Goal: Task Accomplishment & Management: Manage account settings

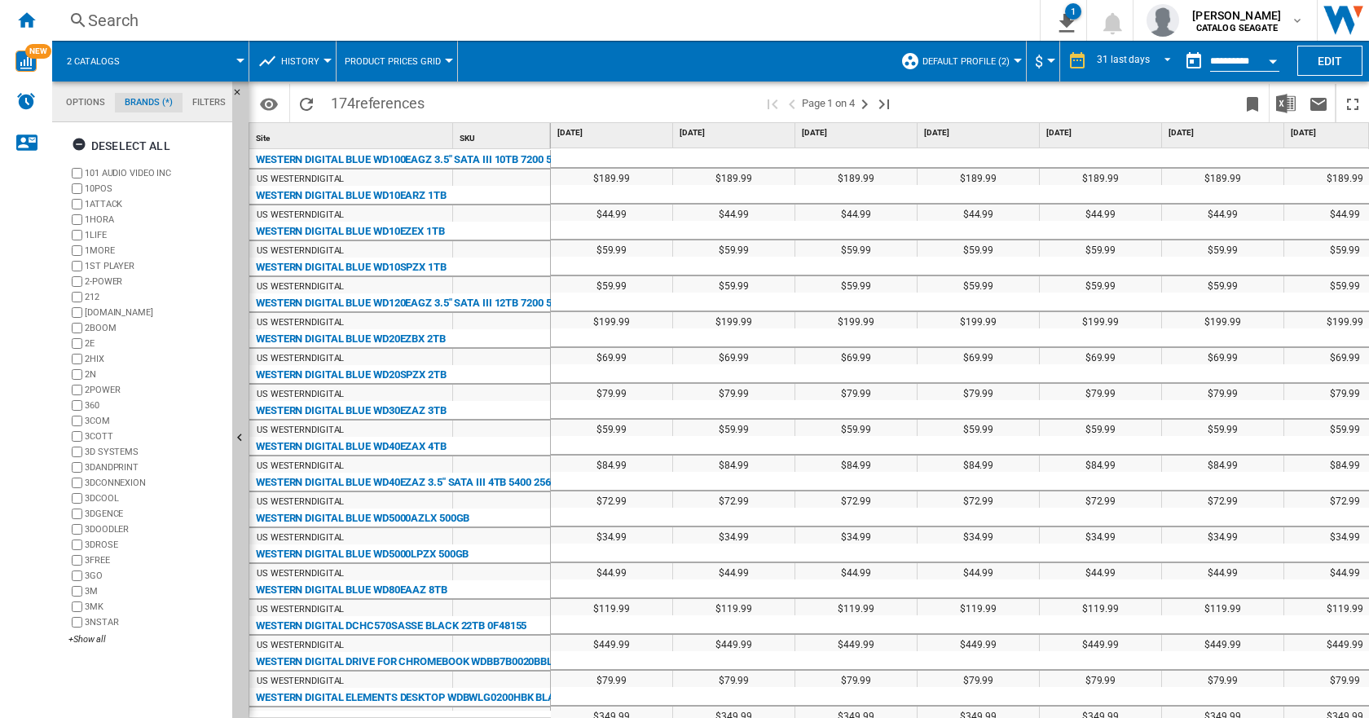
click at [980, 59] on span "Default profile (2)" at bounding box center [966, 61] width 87 height 11
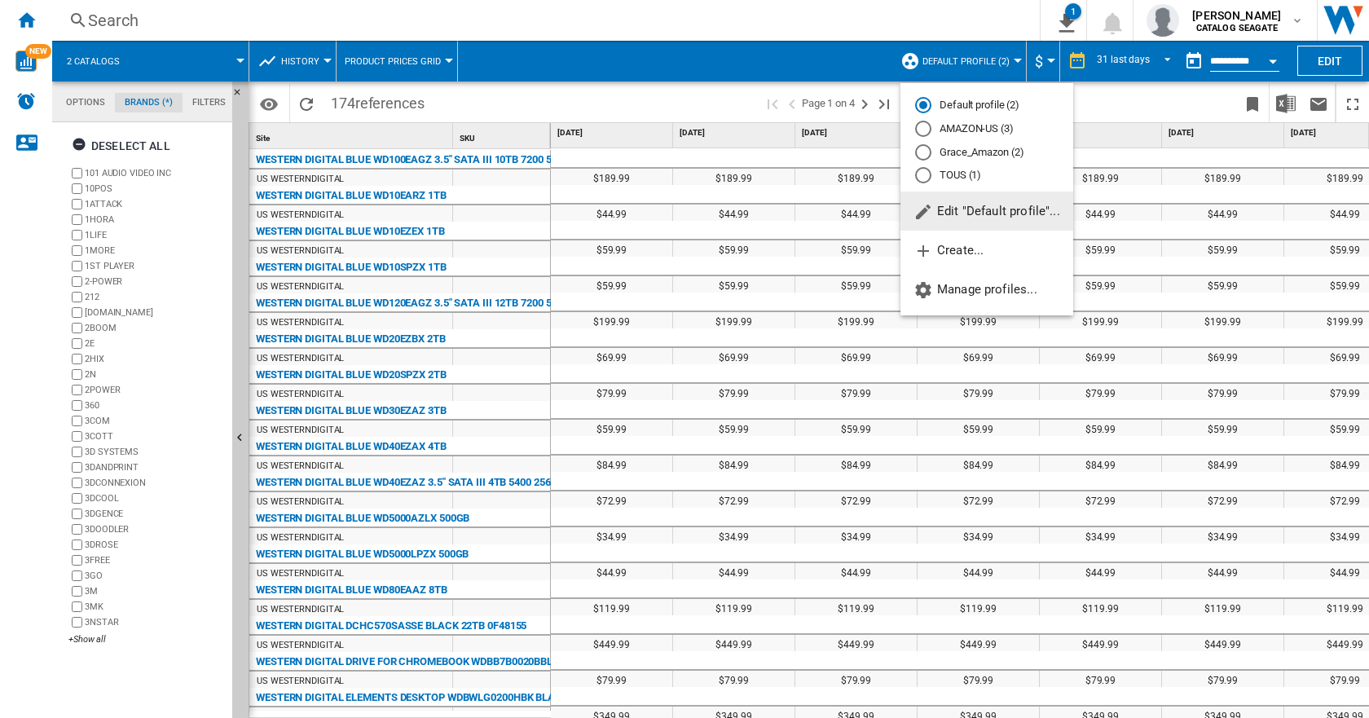
click at [993, 205] on span "Edit "Default profile"..." at bounding box center [987, 211] width 147 height 15
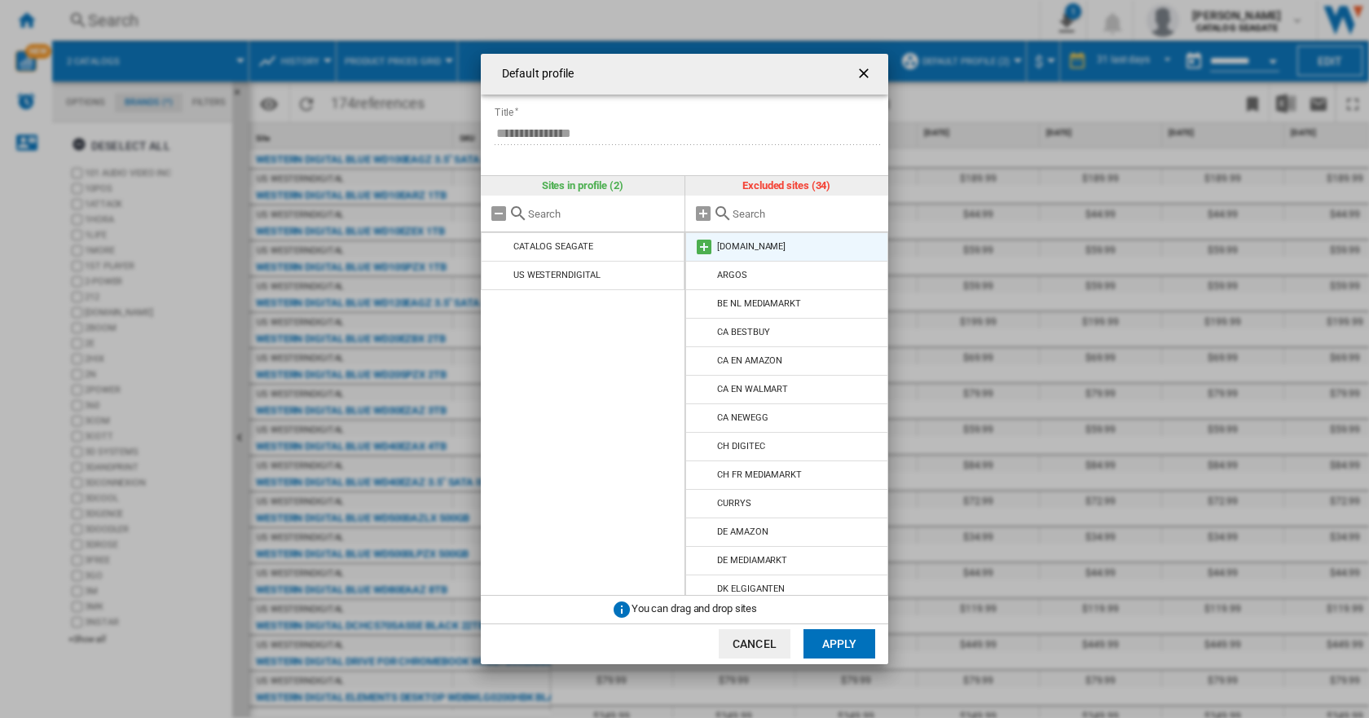
click at [769, 246] on div "[DOMAIN_NAME]" at bounding box center [751, 246] width 68 height 11
click at [701, 244] on md-icon "Default profile ..." at bounding box center [704, 247] width 20 height 20
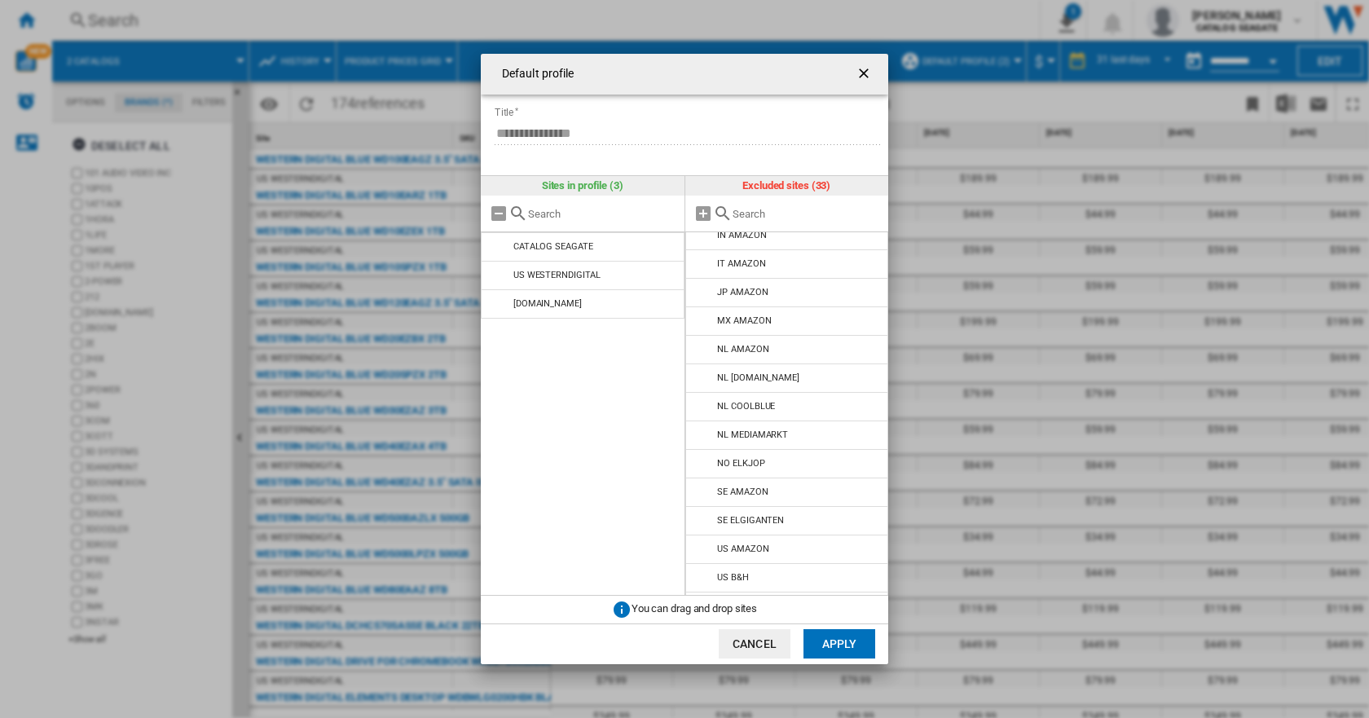
scroll to position [579, 0]
click at [705, 440] on md-icon "Default profile ..." at bounding box center [704, 438] width 20 height 20
click at [703, 495] on md-icon "Default profile ..." at bounding box center [704, 495] width 20 height 20
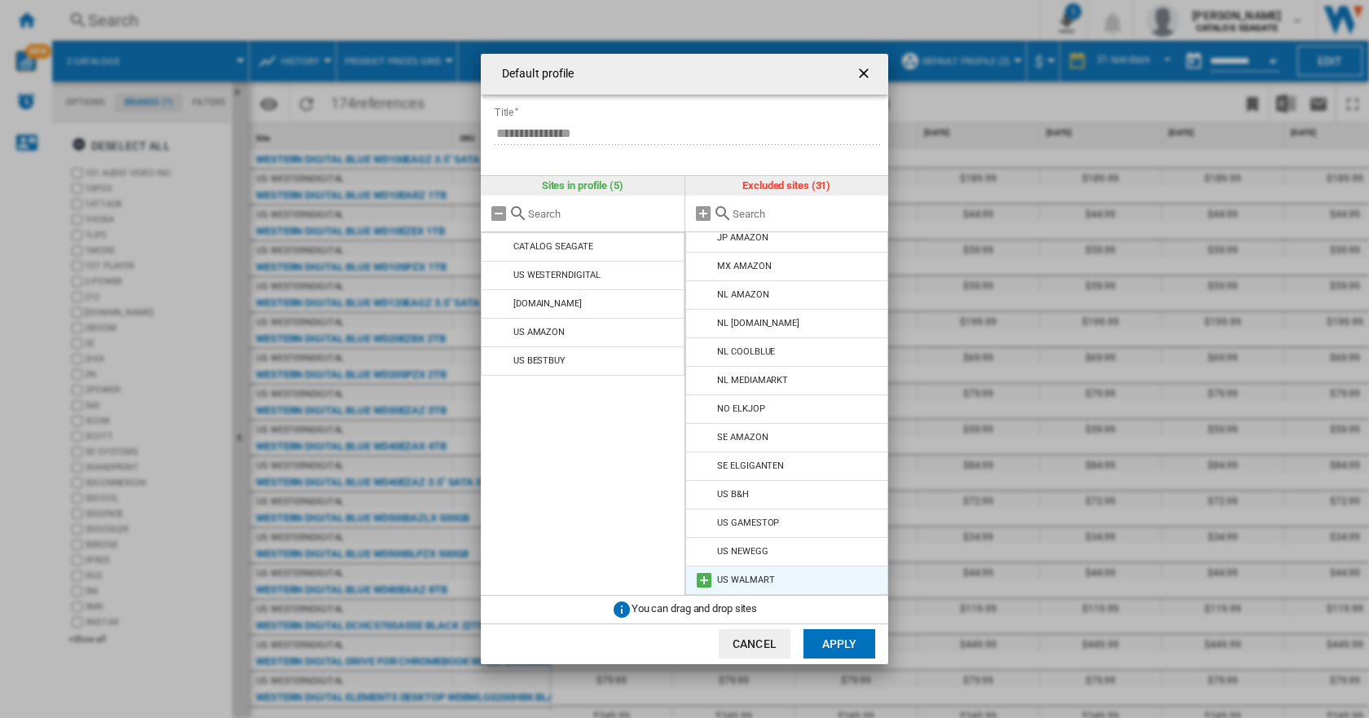
click at [699, 574] on md-icon "Default profile ..." at bounding box center [704, 580] width 20 height 20
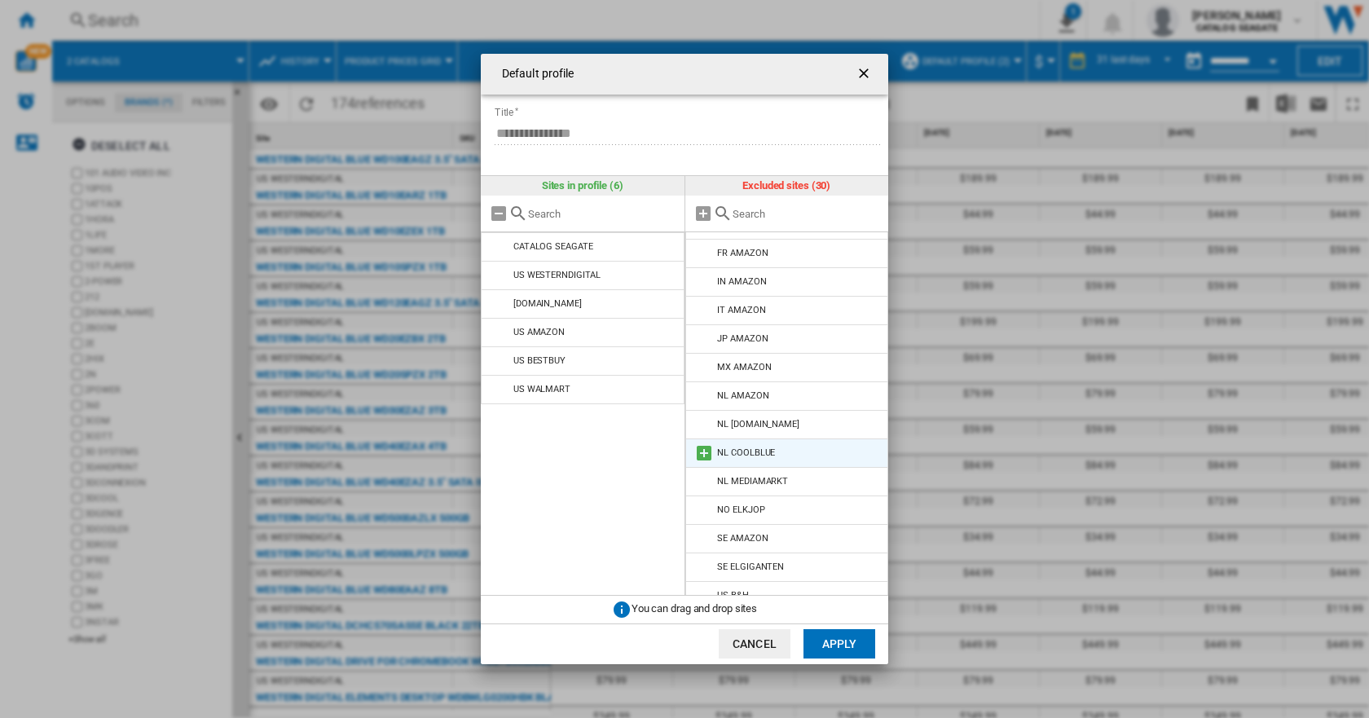
scroll to position [494, 0]
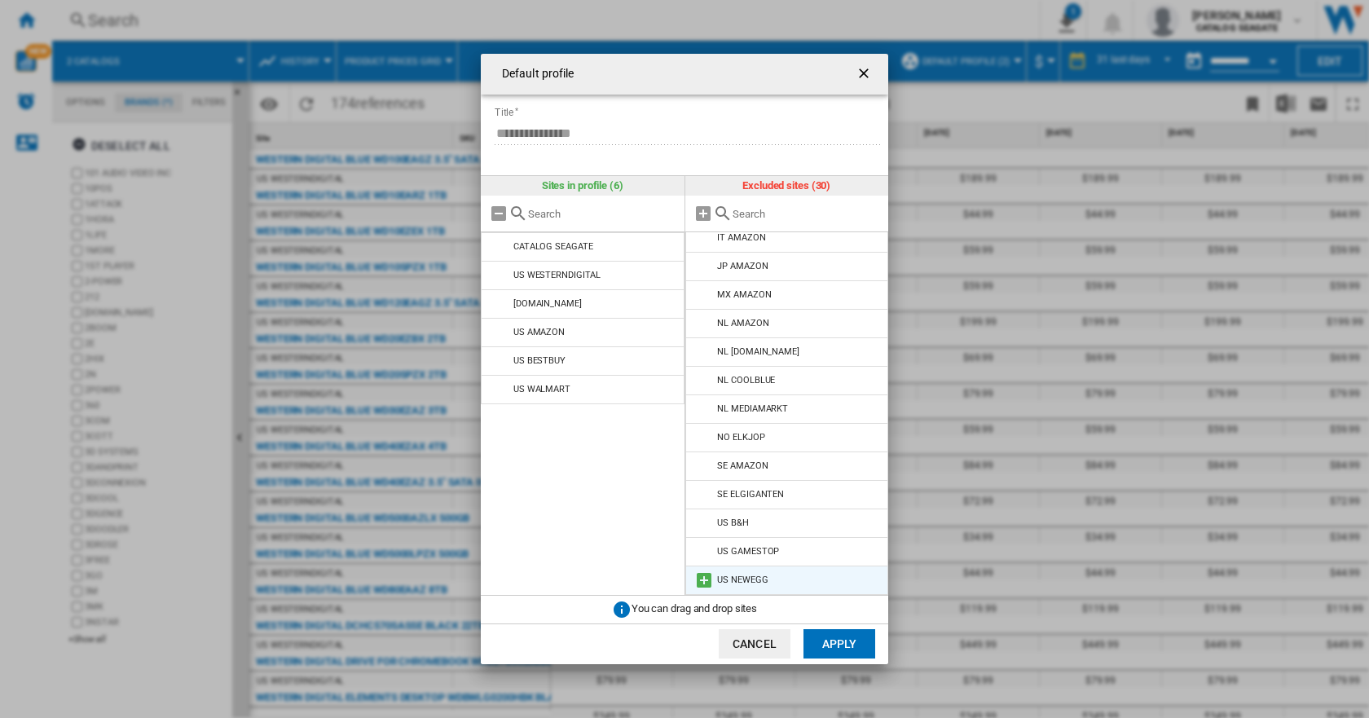
click at [699, 575] on md-icon "Default profile ..." at bounding box center [704, 580] width 20 height 20
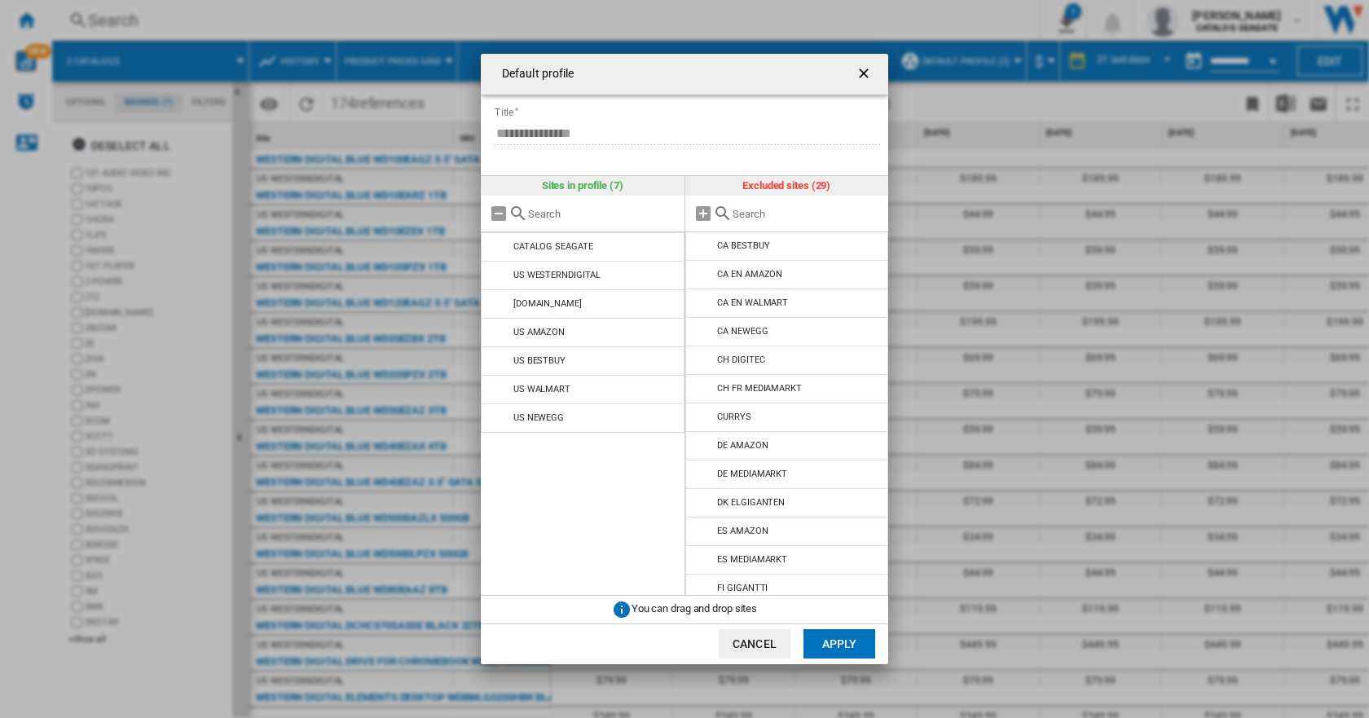
scroll to position [139, 0]
click at [699, 363] on md-icon "Default profile ..." at bounding box center [704, 365] width 20 height 20
click at [844, 644] on button "Apply" at bounding box center [840, 643] width 72 height 29
